Goal: Navigation & Orientation: Find specific page/section

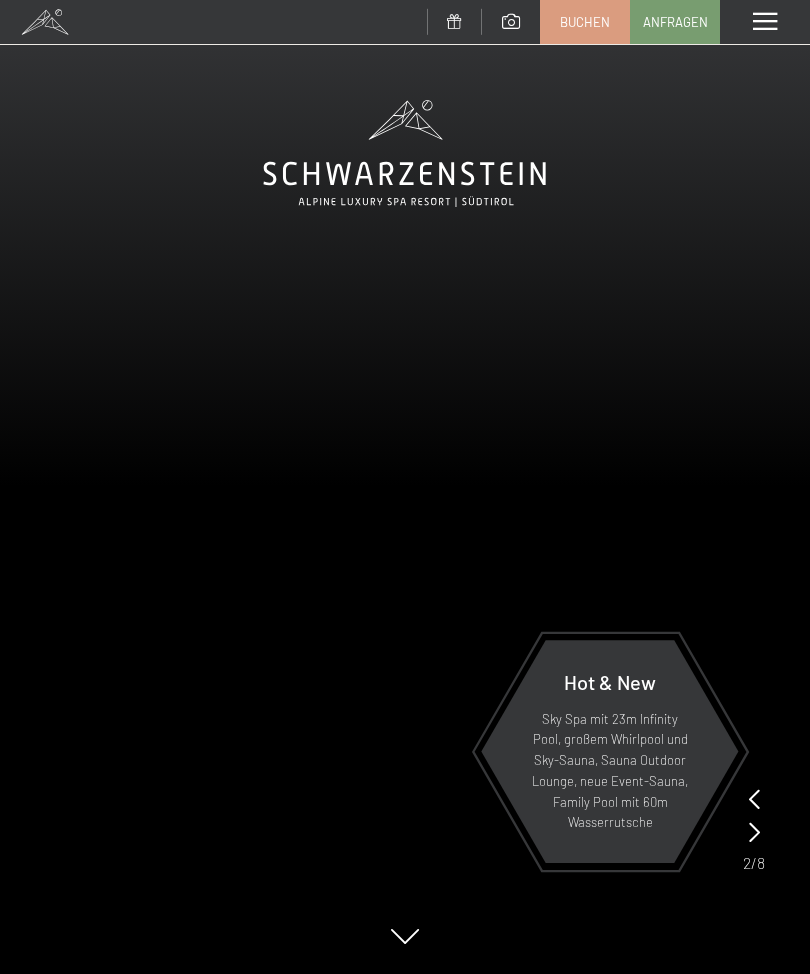
click at [753, 797] on icon at bounding box center [754, 799] width 11 height 20
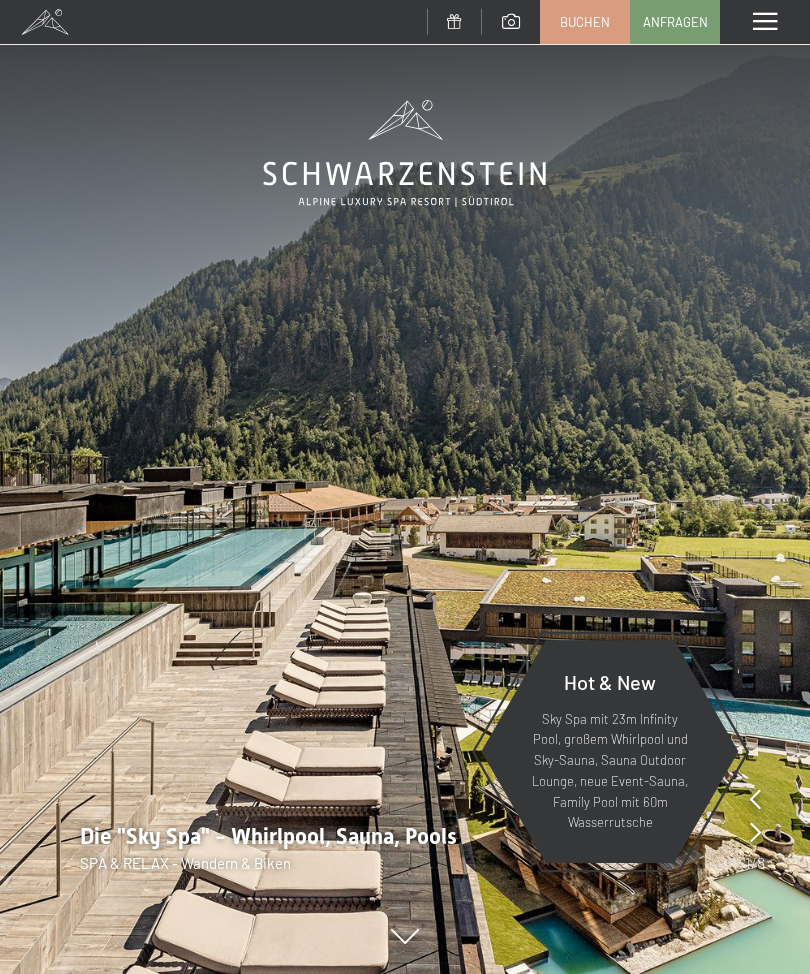
click at [754, 801] on icon at bounding box center [755, 799] width 11 height 20
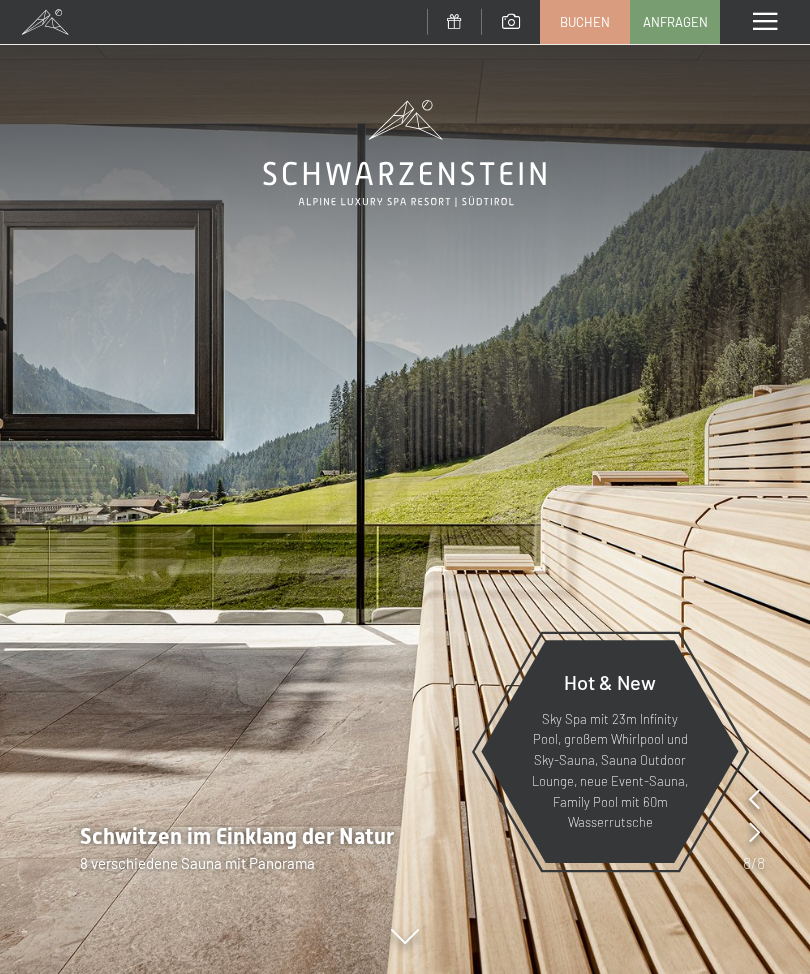
click at [755, 801] on icon at bounding box center [754, 799] width 11 height 20
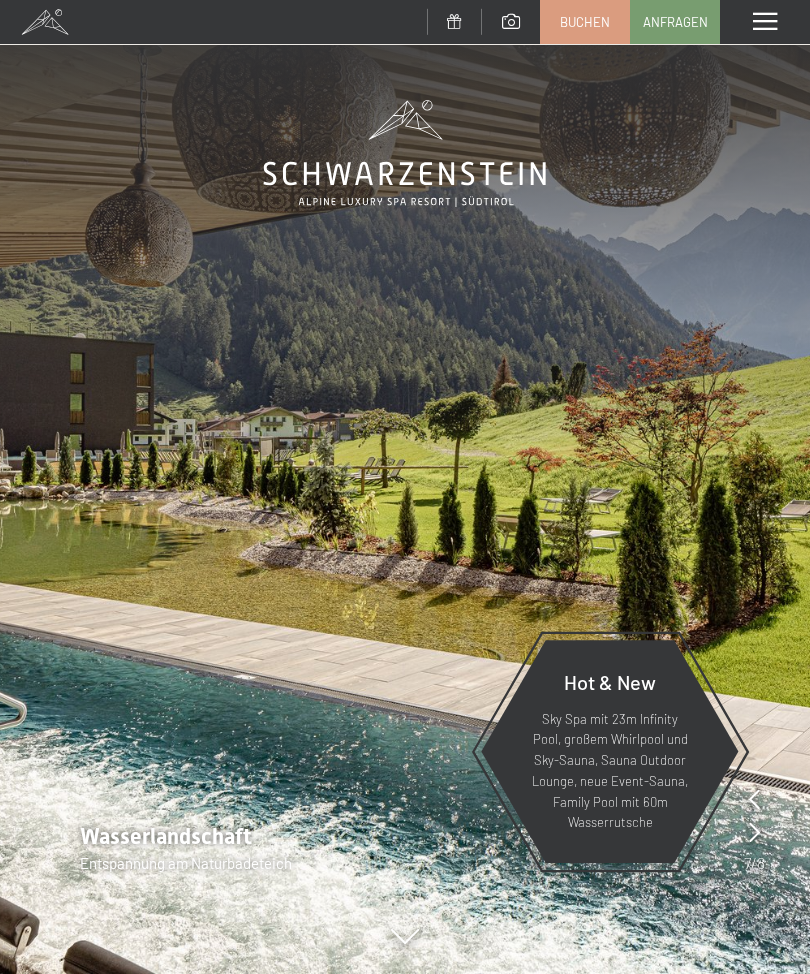
click at [754, 800] on icon at bounding box center [754, 799] width 11 height 20
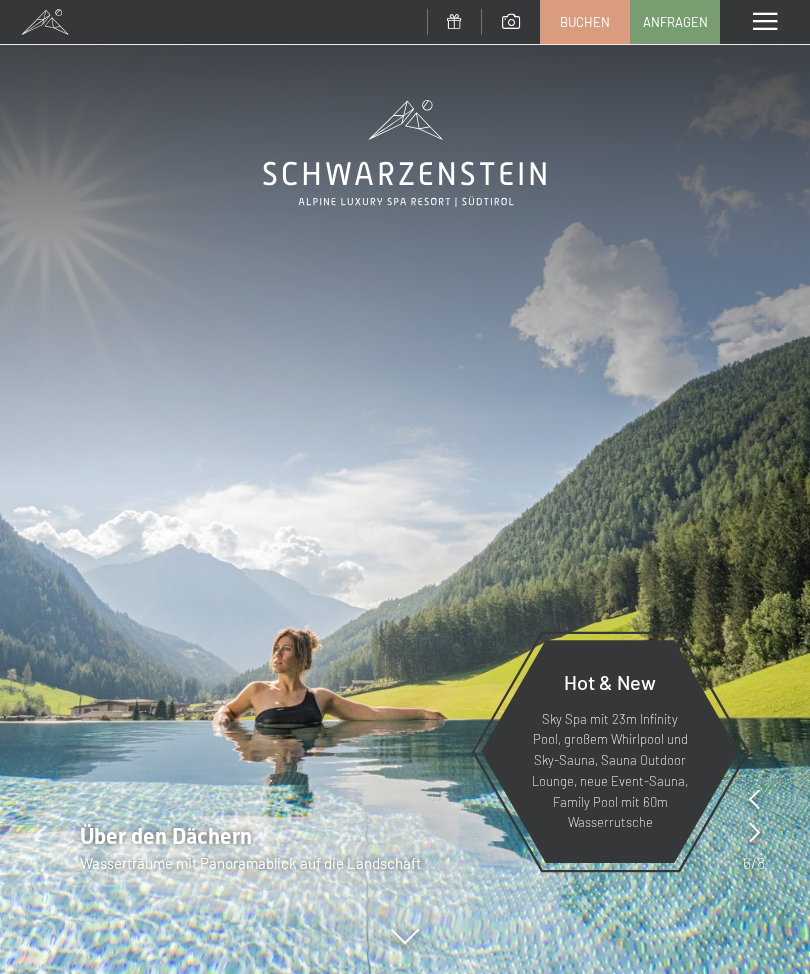
click at [752, 797] on icon at bounding box center [754, 799] width 11 height 20
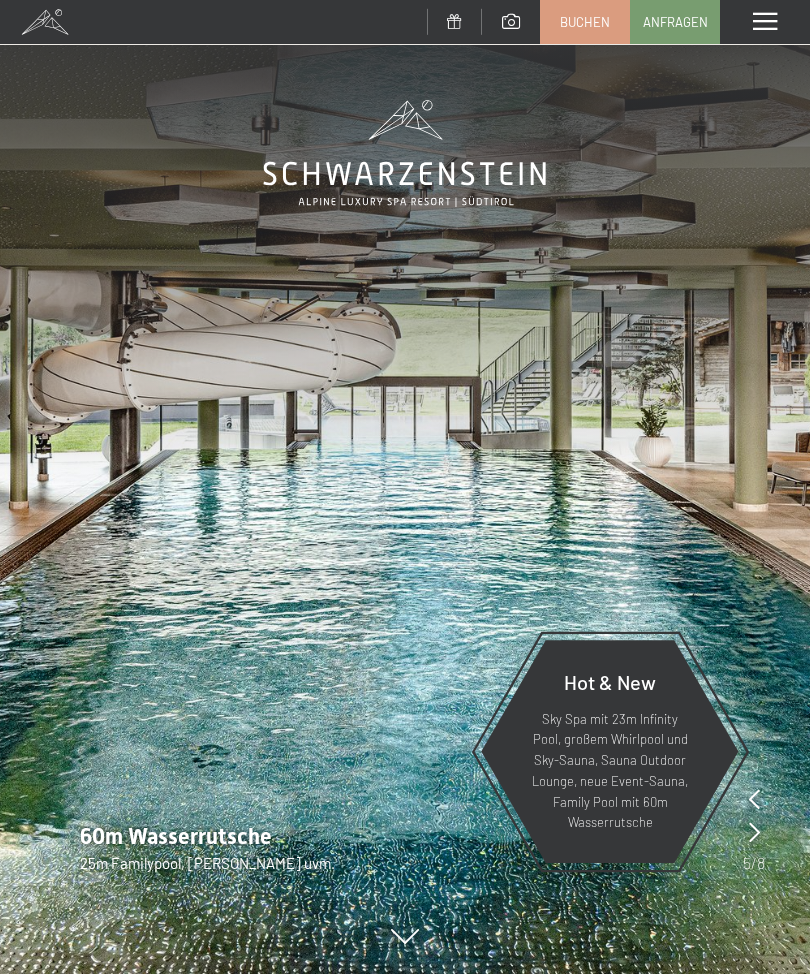
click at [753, 798] on icon at bounding box center [754, 799] width 11 height 20
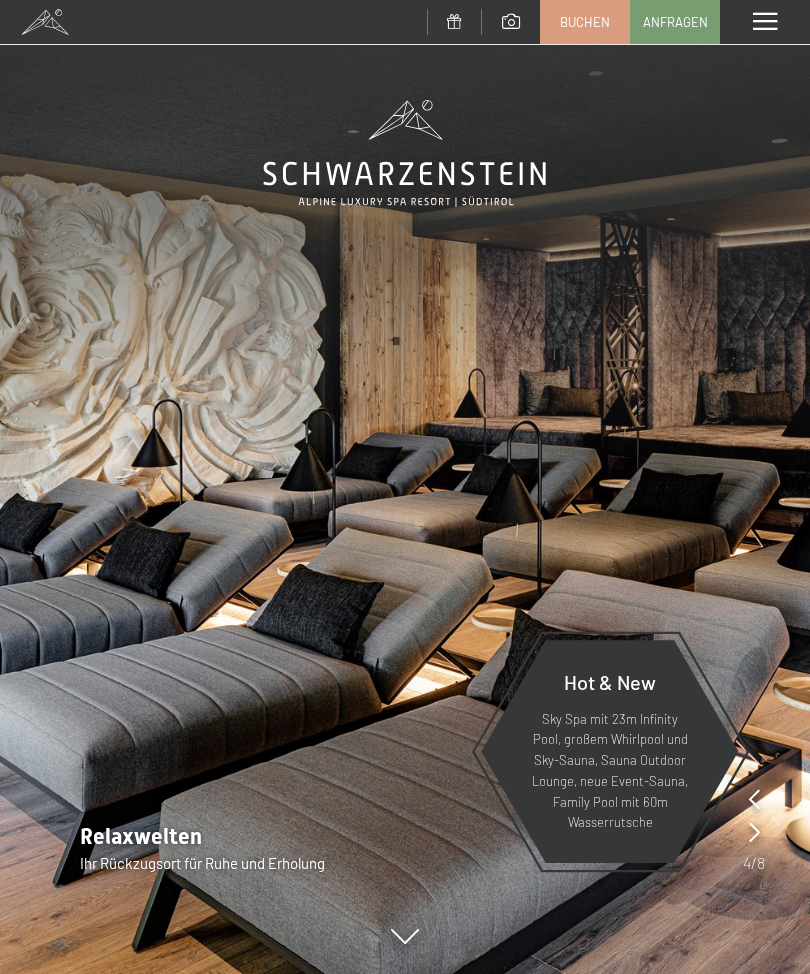
click at [752, 798] on icon at bounding box center [754, 799] width 11 height 20
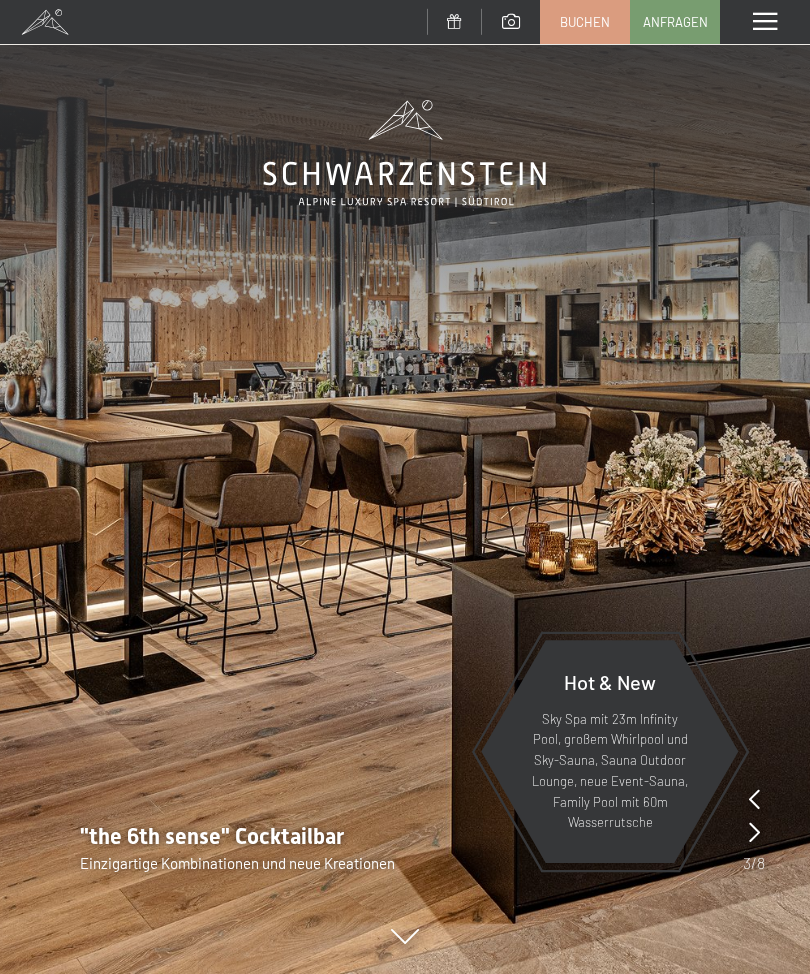
click at [754, 801] on icon at bounding box center [754, 799] width 11 height 20
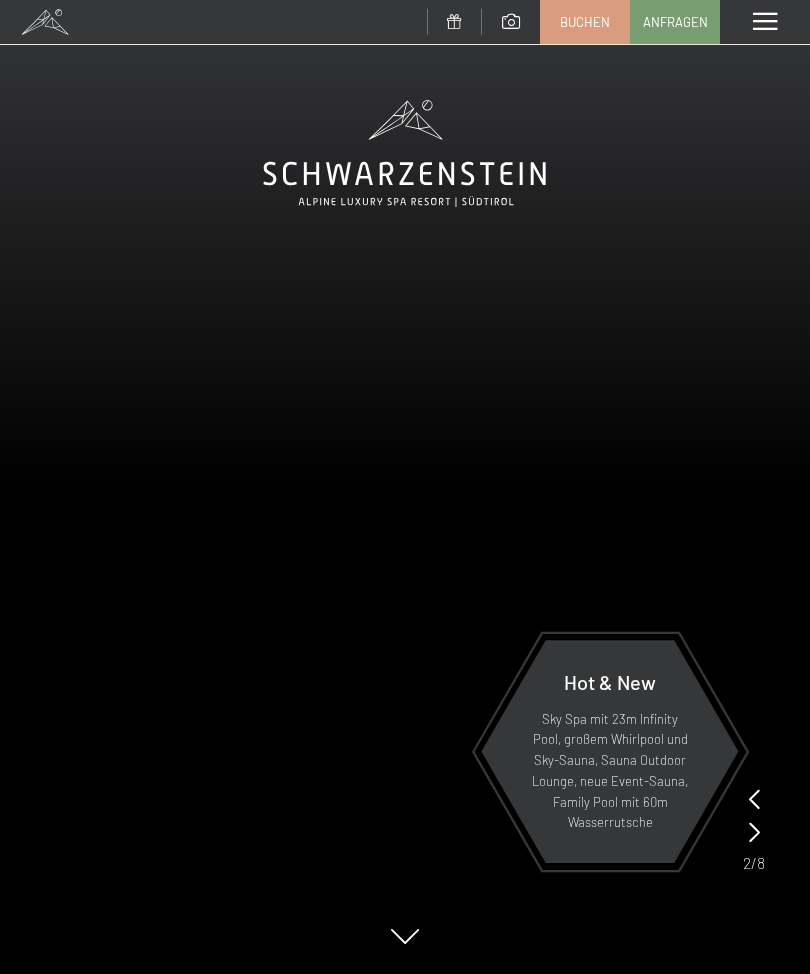
click at [754, 802] on icon at bounding box center [754, 799] width 11 height 20
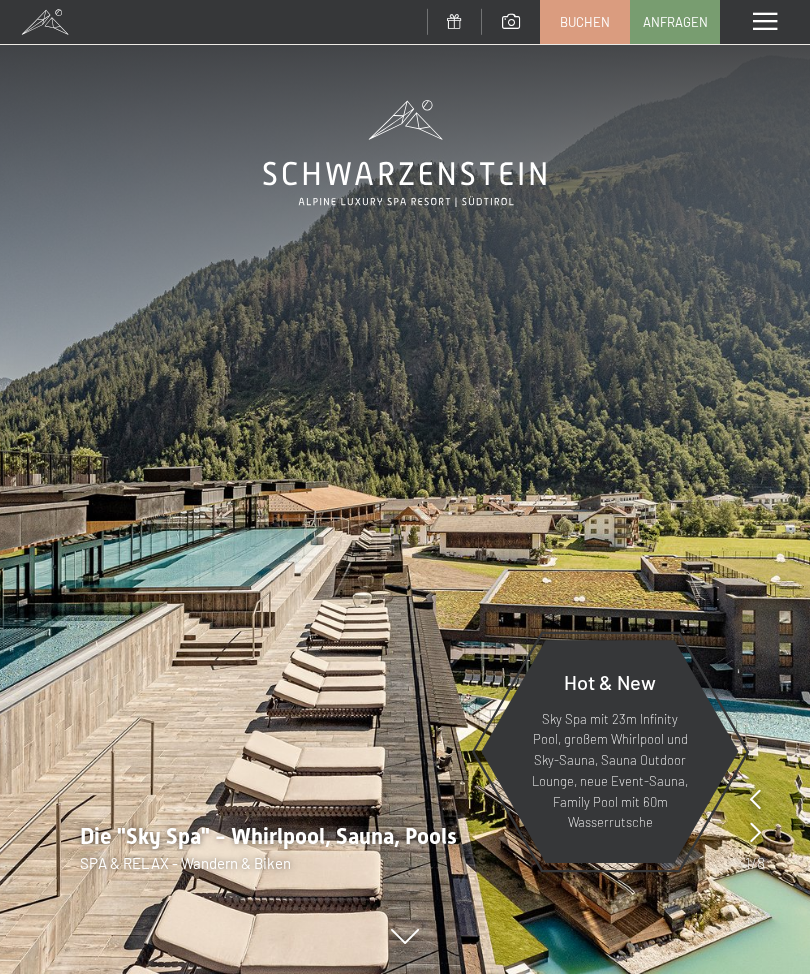
click at [751, 803] on icon at bounding box center [755, 799] width 11 height 20
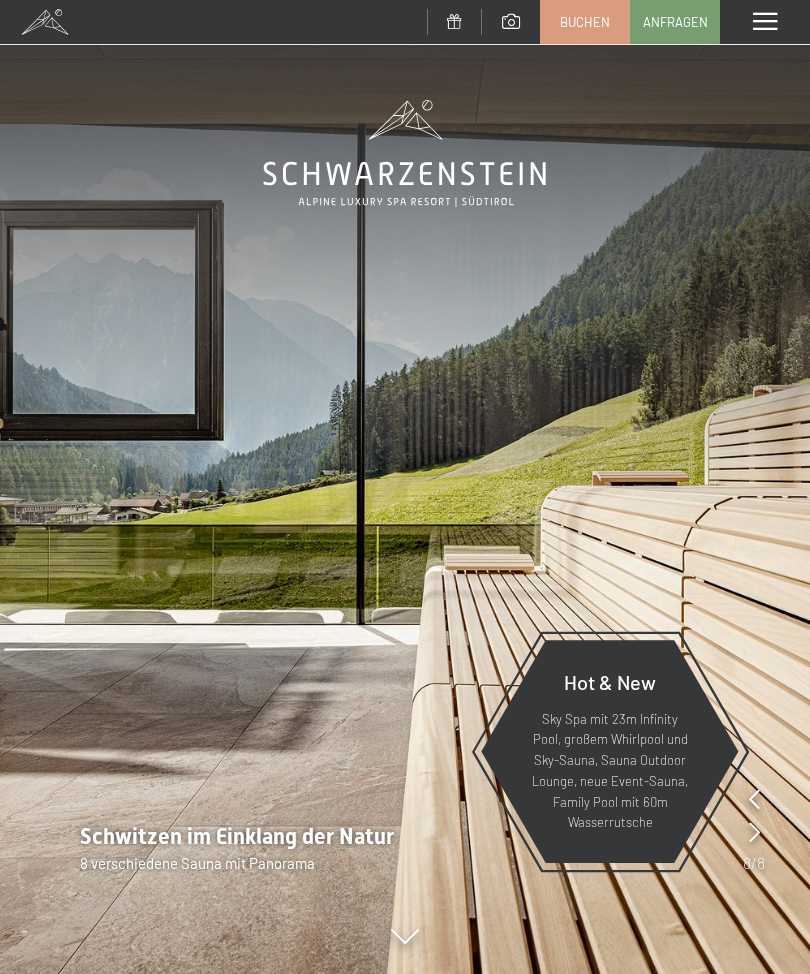
click at [749, 802] on icon at bounding box center [754, 799] width 11 height 20
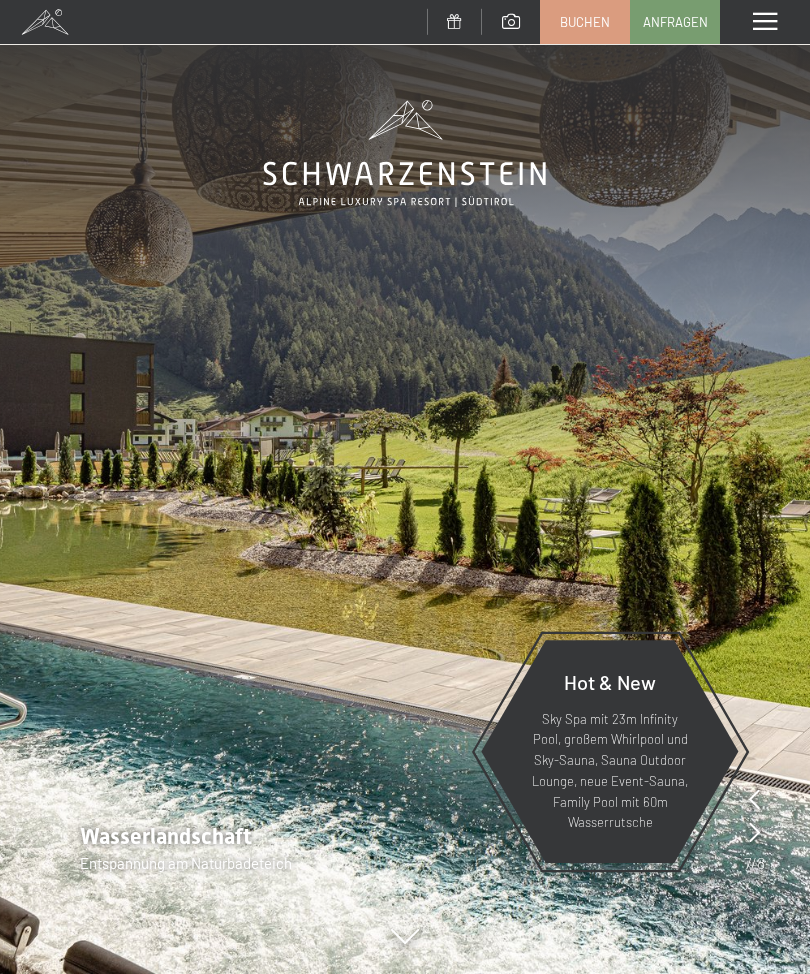
click at [750, 802] on icon at bounding box center [754, 799] width 11 height 20
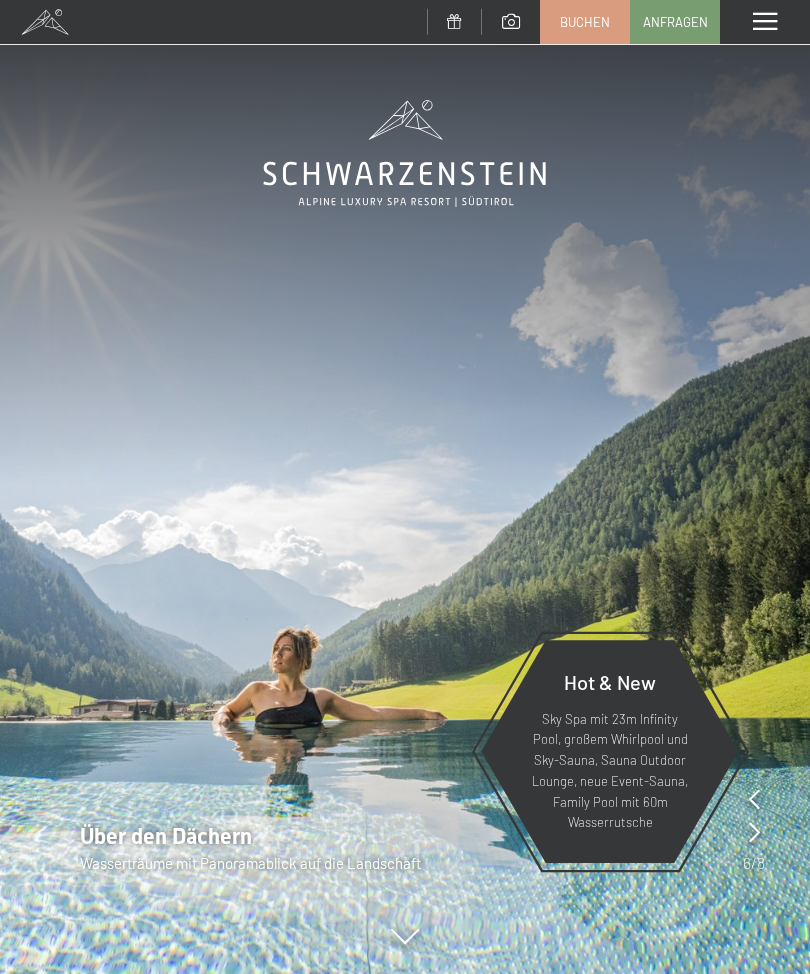
click at [754, 33] on div "Menü" at bounding box center [765, 22] width 90 height 44
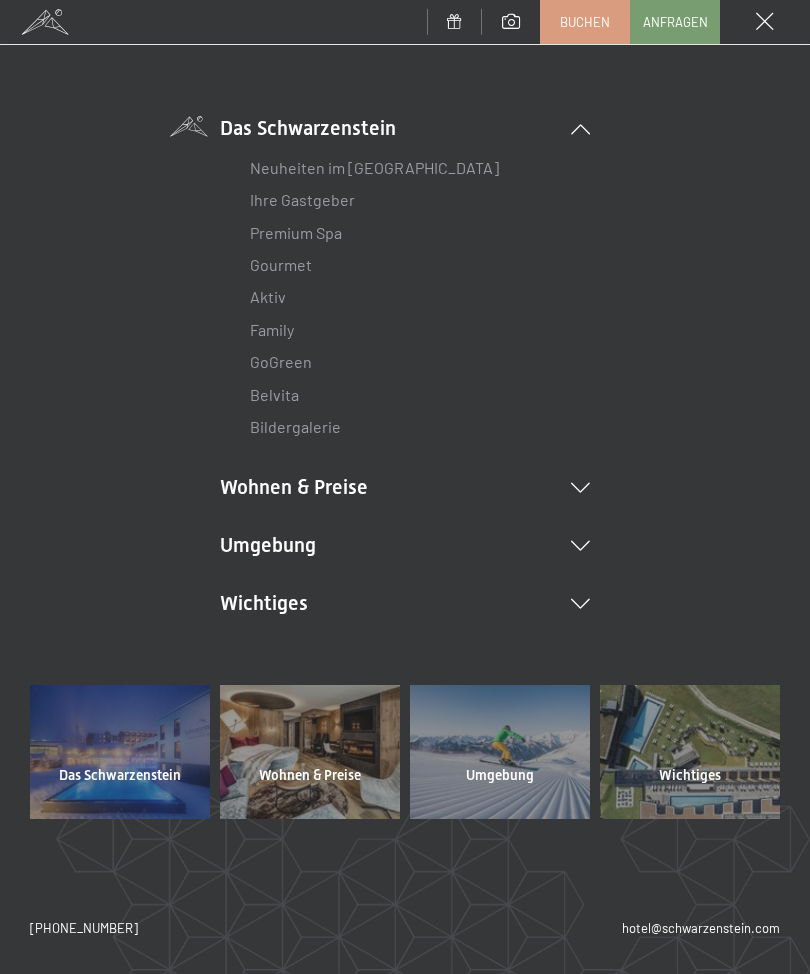
scroll to position [103, 0]
click at [580, 613] on li "Wichtiges Lage & Anreise Online bezahlen Webcam & Wetter Downloads" at bounding box center [405, 604] width 370 height 28
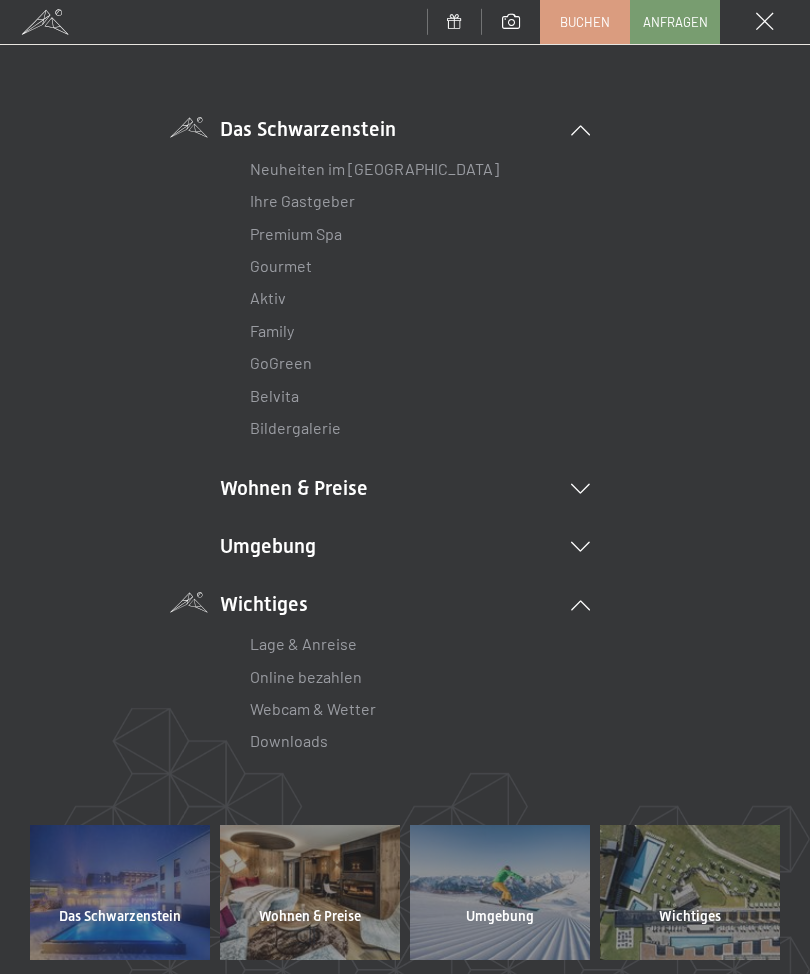
click at [335, 647] on link "Lage & Anreise" at bounding box center [303, 643] width 107 height 19
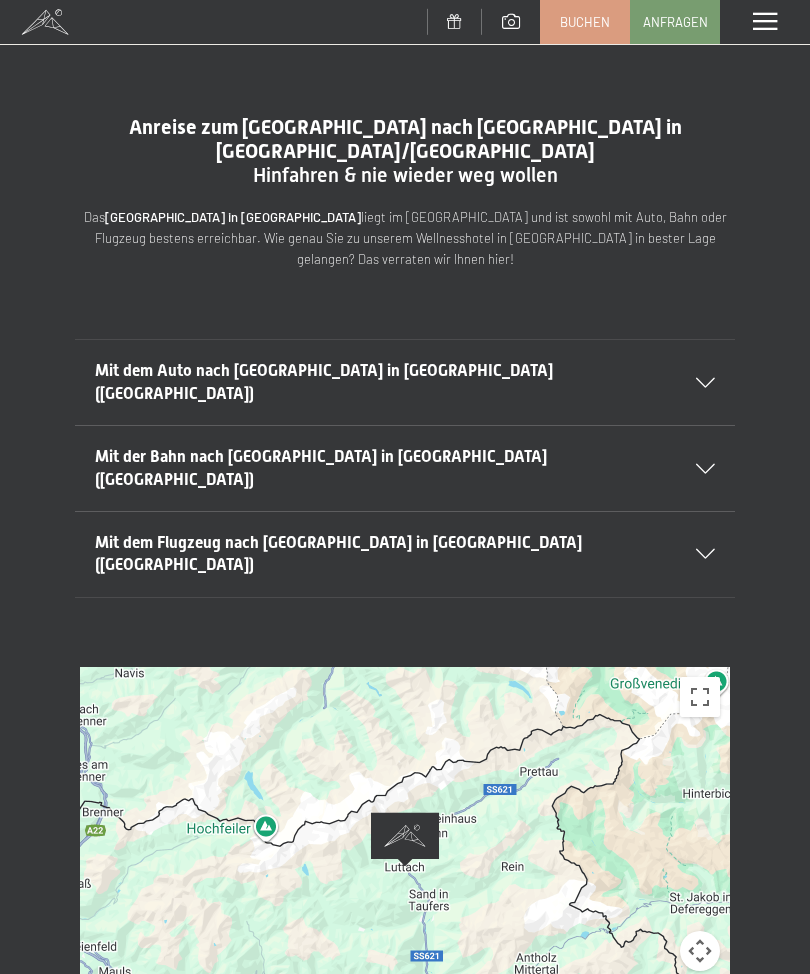
click at [551, 742] on div at bounding box center [405, 867] width 650 height 400
click at [696, 340] on div "Mit dem Auto nach Luttach in Südtirol (Italien)" at bounding box center [405, 382] width 620 height 85
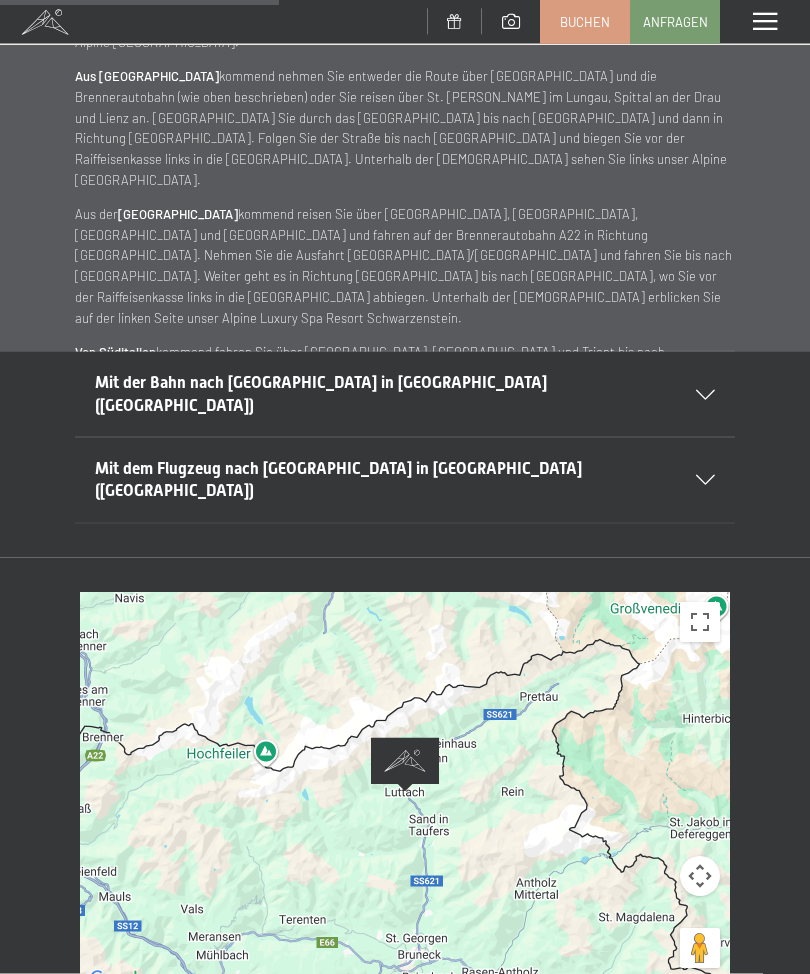
scroll to position [500, 0]
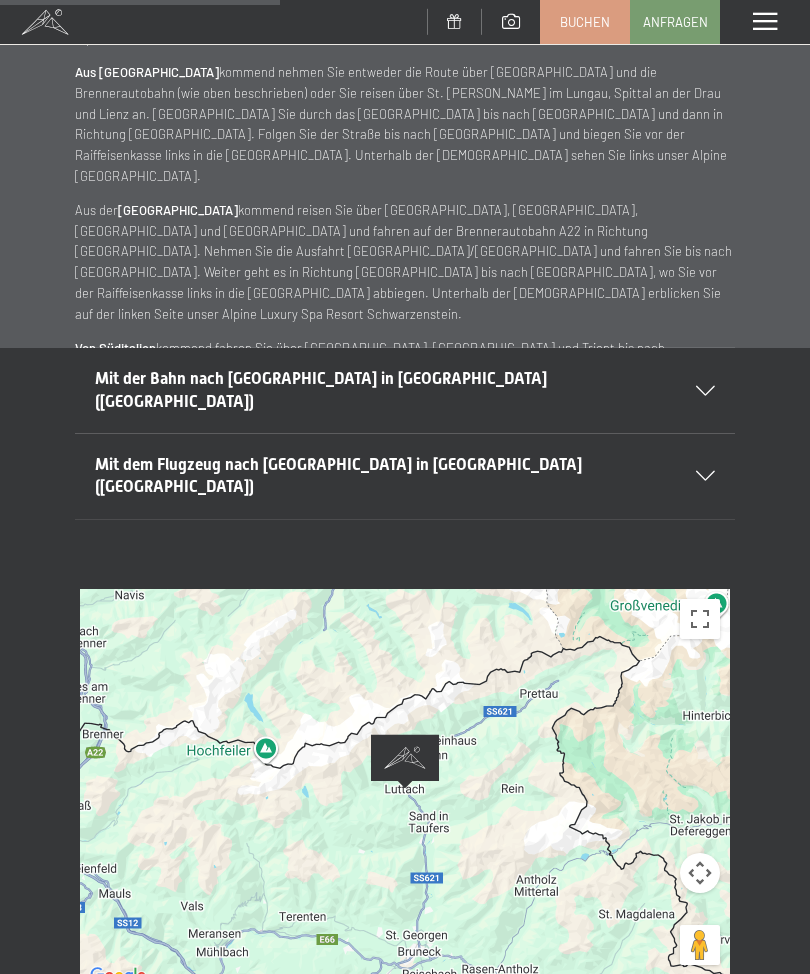
click at [705, 599] on button "Vollbildansicht ein/aus" at bounding box center [700, 619] width 40 height 40
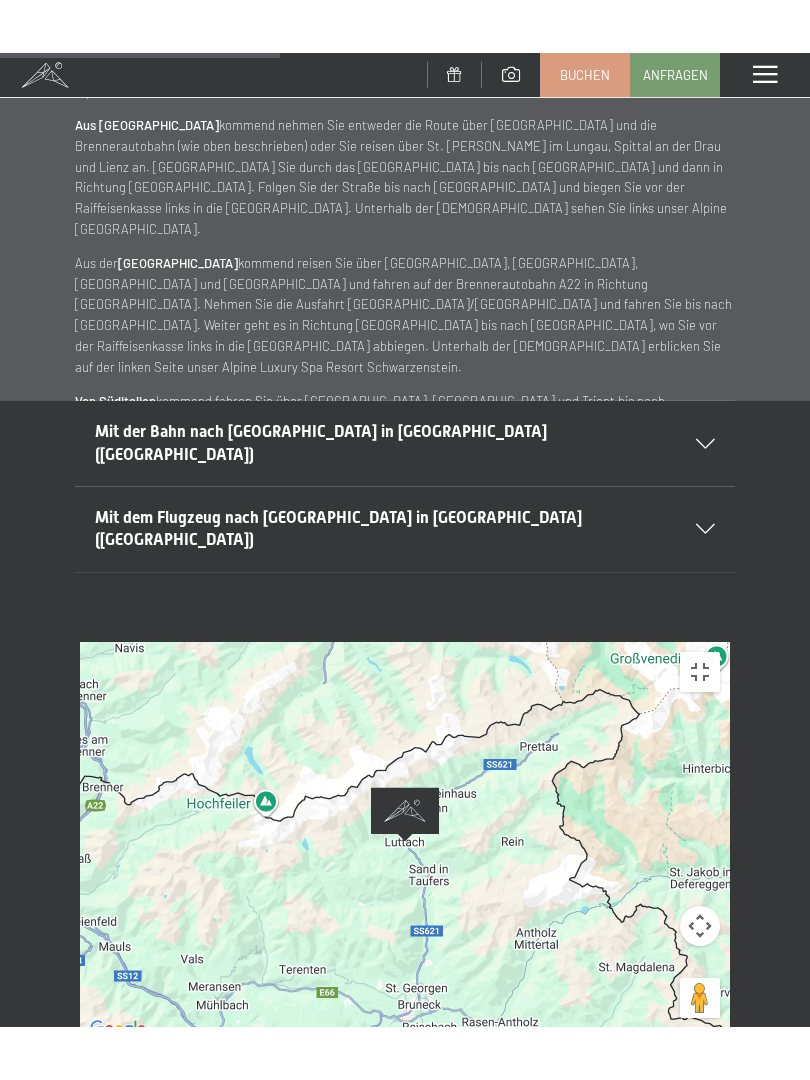
scroll to position [0, 0]
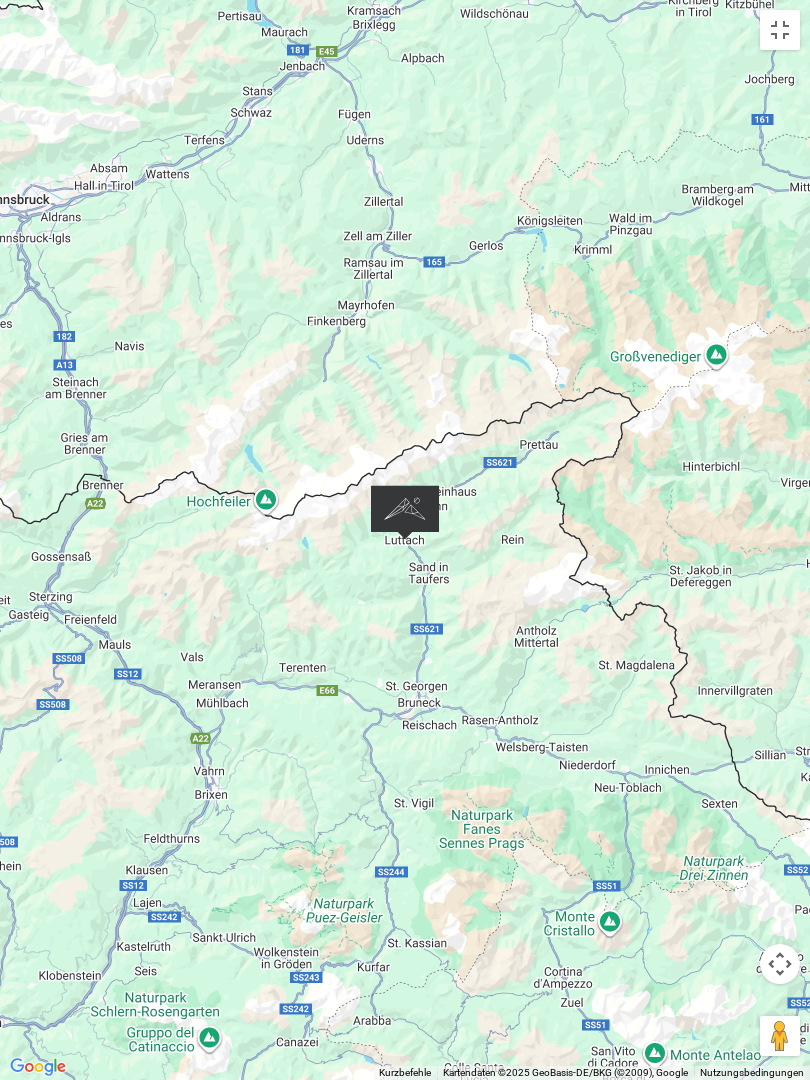
click at [563, 667] on div at bounding box center [405, 540] width 810 height 1080
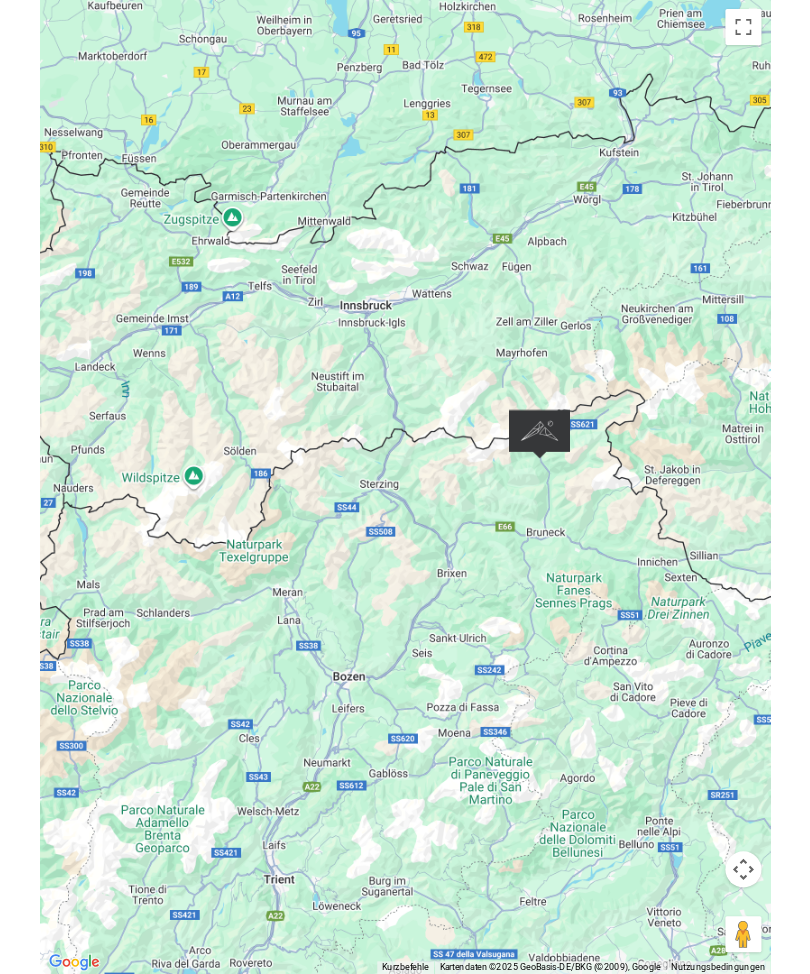
scroll to position [687, 0]
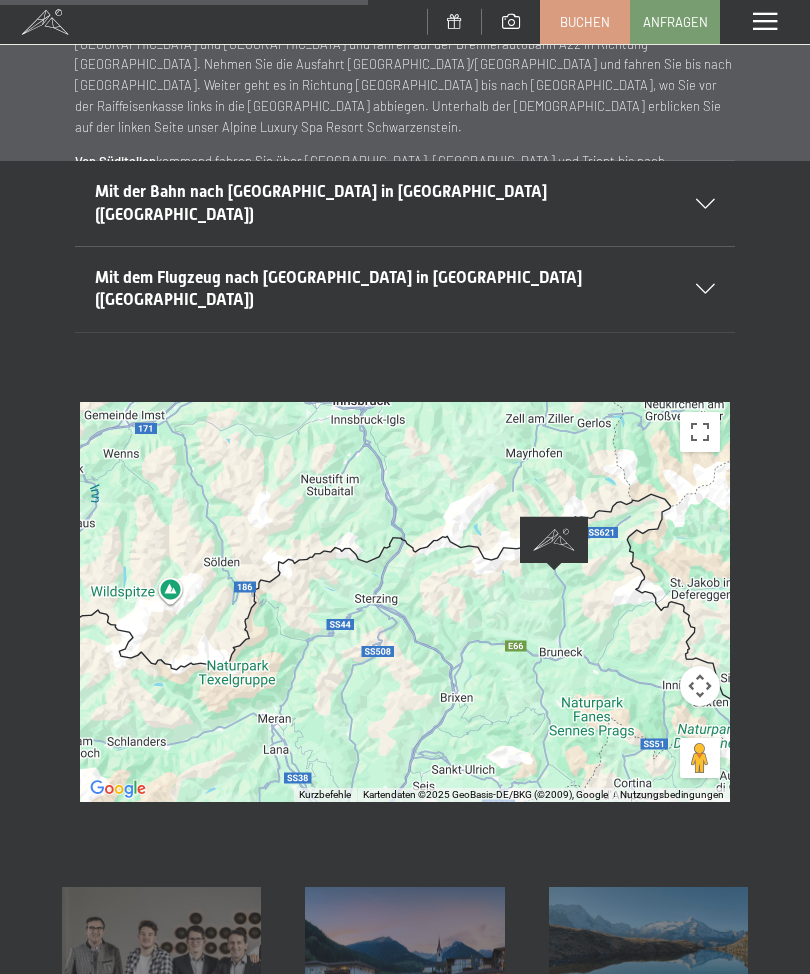
click at [711, 738] on button "Pegman auf die Karte ziehen, um Street View aufzurufen" at bounding box center [700, 758] width 40 height 40
click at [707, 666] on button "Kamerasteuerung für die Karte" at bounding box center [700, 686] width 40 height 40
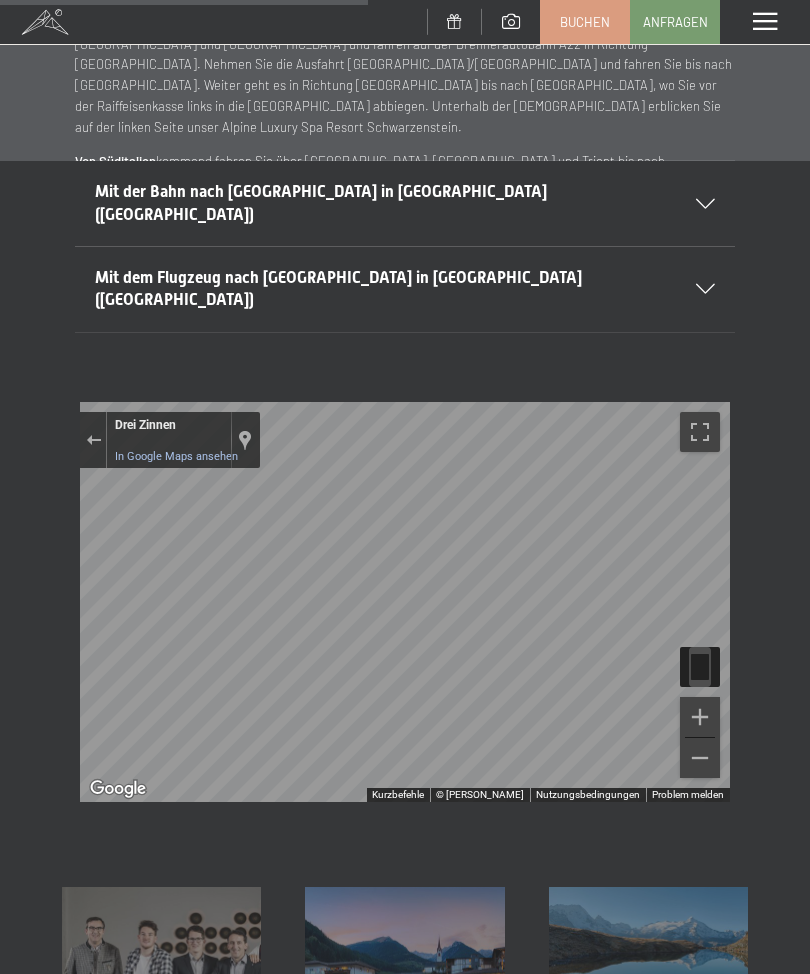
click at [693, 412] on button "Vollbildansicht ein/aus" at bounding box center [700, 432] width 40 height 40
click at [81, 426] on button "Street View schließen" at bounding box center [93, 439] width 26 height 27
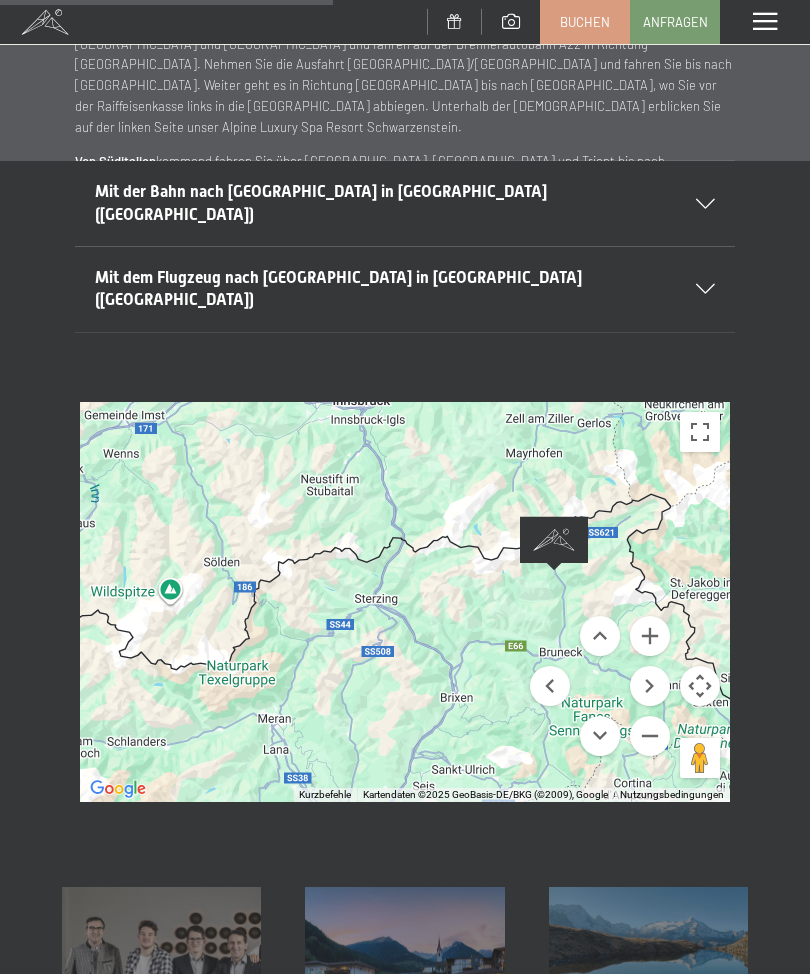
click at [353, 516] on div "Wird geladen..." at bounding box center [405, 602] width 650 height 400
click at [365, 533] on div "Wird geladen..." at bounding box center [405, 602] width 650 height 400
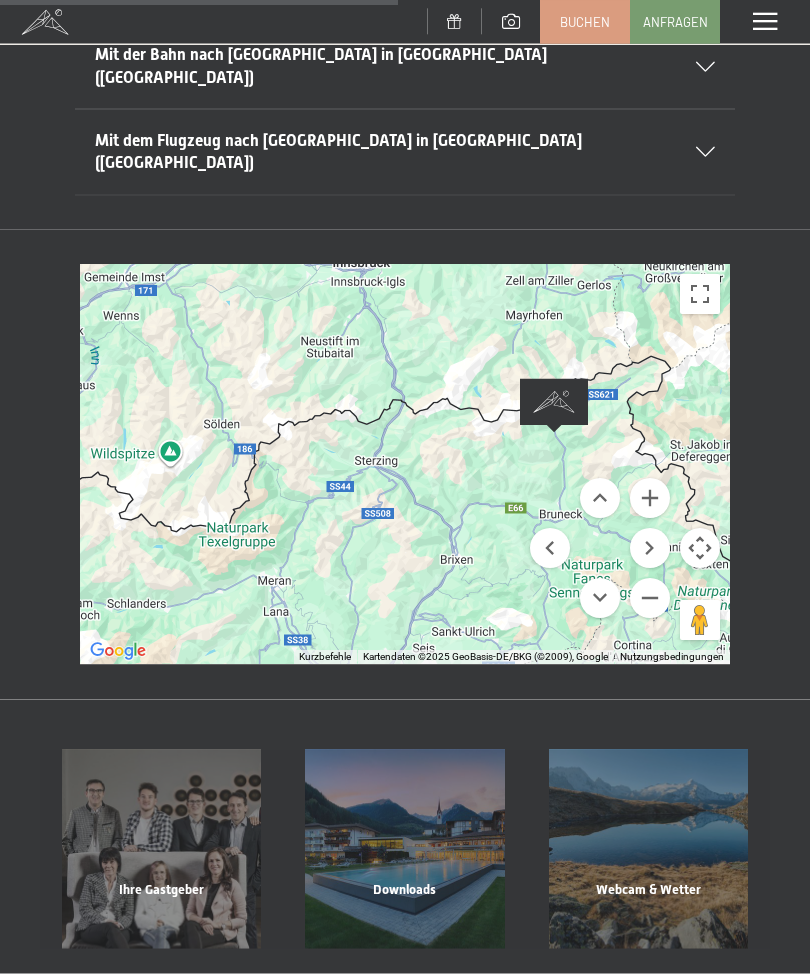
scroll to position [819, 0]
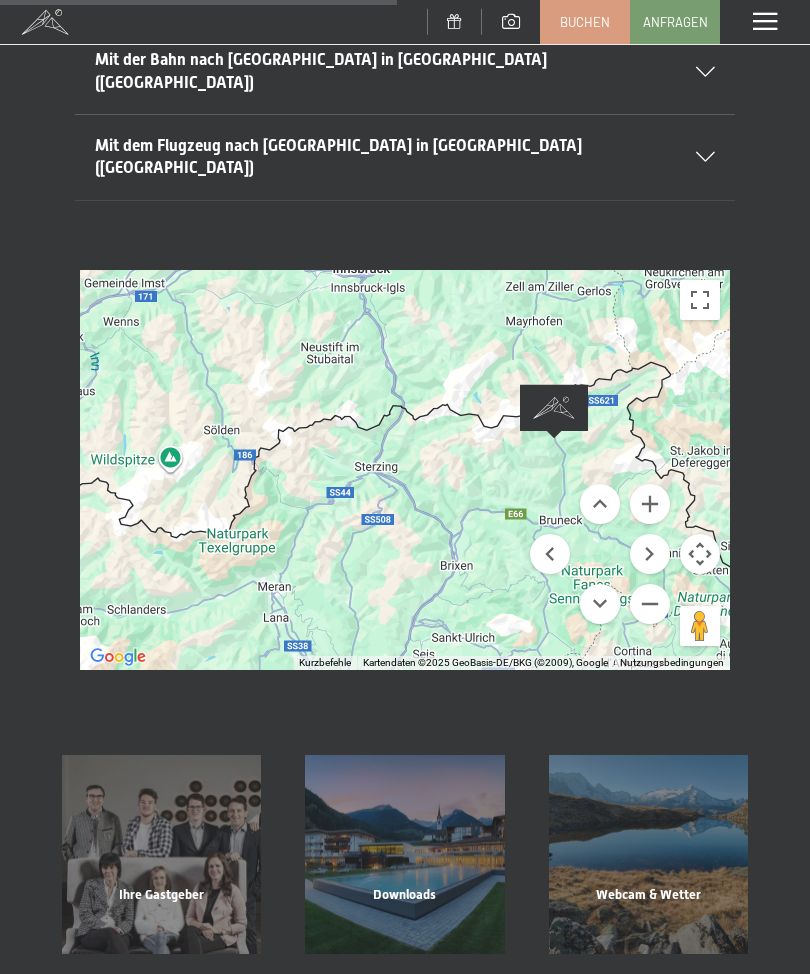
click at [644, 337] on div "Wird geladen..." at bounding box center [405, 470] width 650 height 400
click at [634, 338] on div "Wird geladen..." at bounding box center [405, 470] width 650 height 400
click at [634, 337] on div "Wird geladen..." at bounding box center [405, 470] width 650 height 400
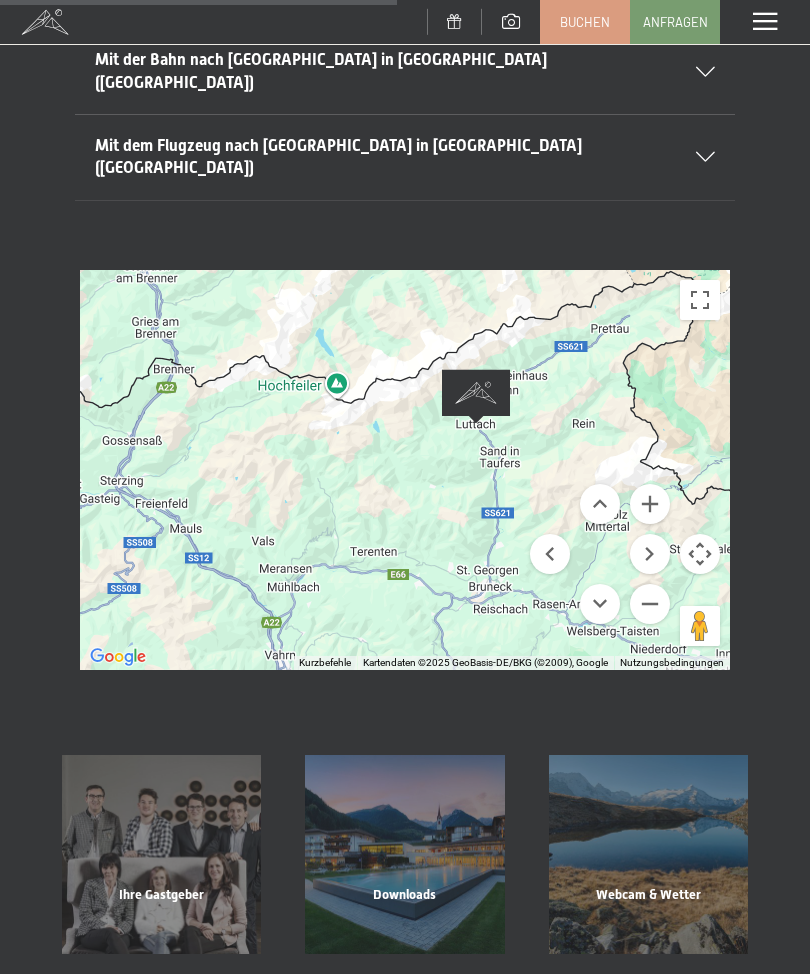
click at [634, 270] on div "Wird geladen..." at bounding box center [405, 470] width 650 height 400
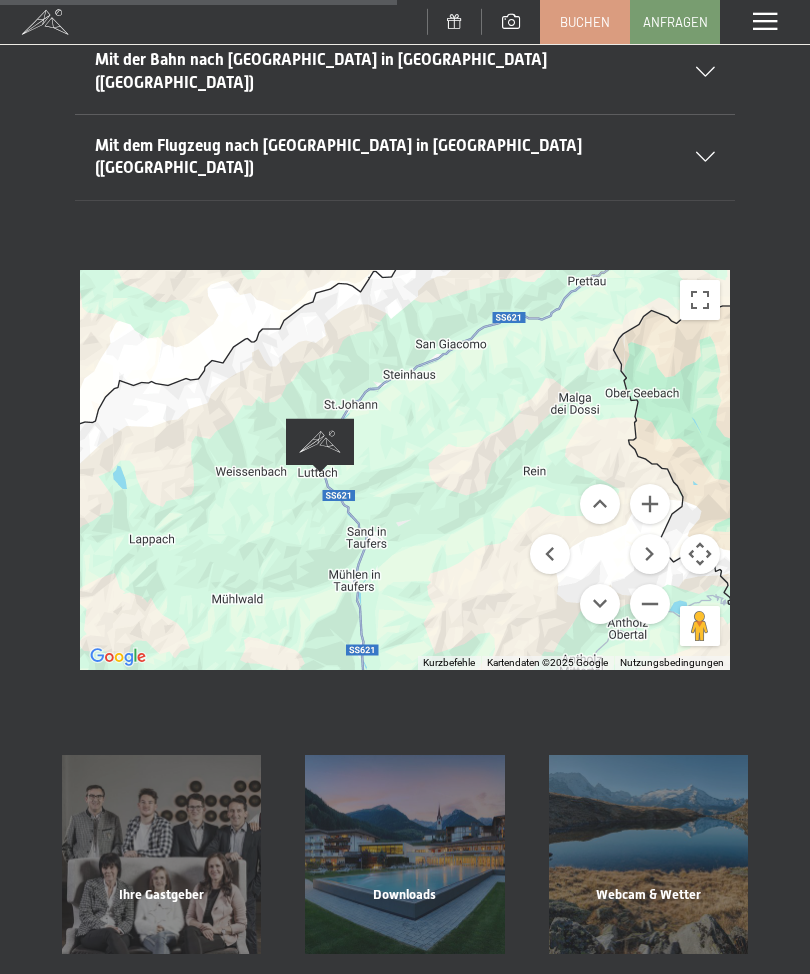
click at [496, 338] on div "Wird geladen..." at bounding box center [405, 470] width 650 height 400
click at [495, 337] on div "Wird geladen..." at bounding box center [405, 470] width 650 height 400
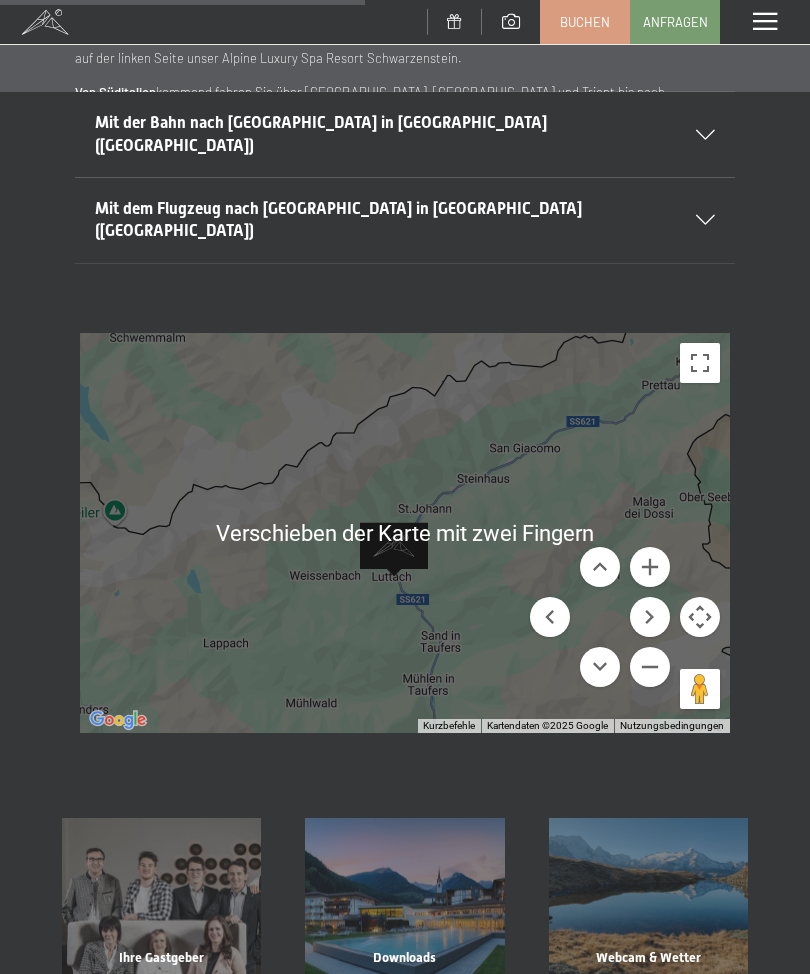
scroll to position [753, 0]
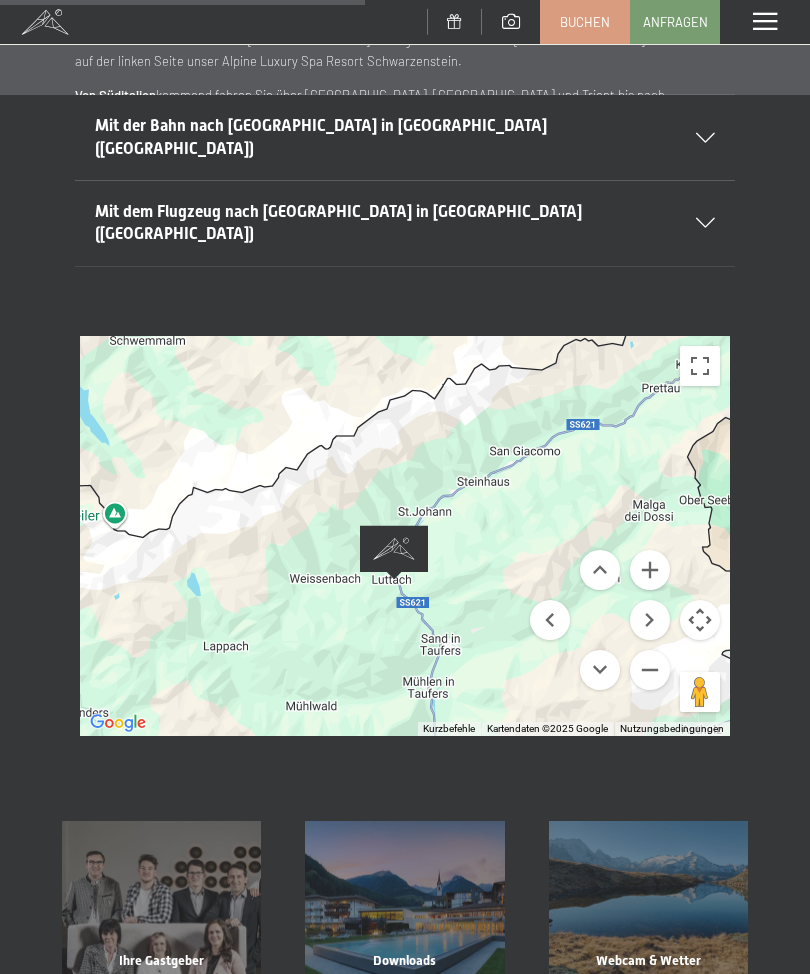
click at [702, 600] on button "Kamerasteuerung für die Karte" at bounding box center [700, 620] width 40 height 40
